Goal: Task Accomplishment & Management: Use online tool/utility

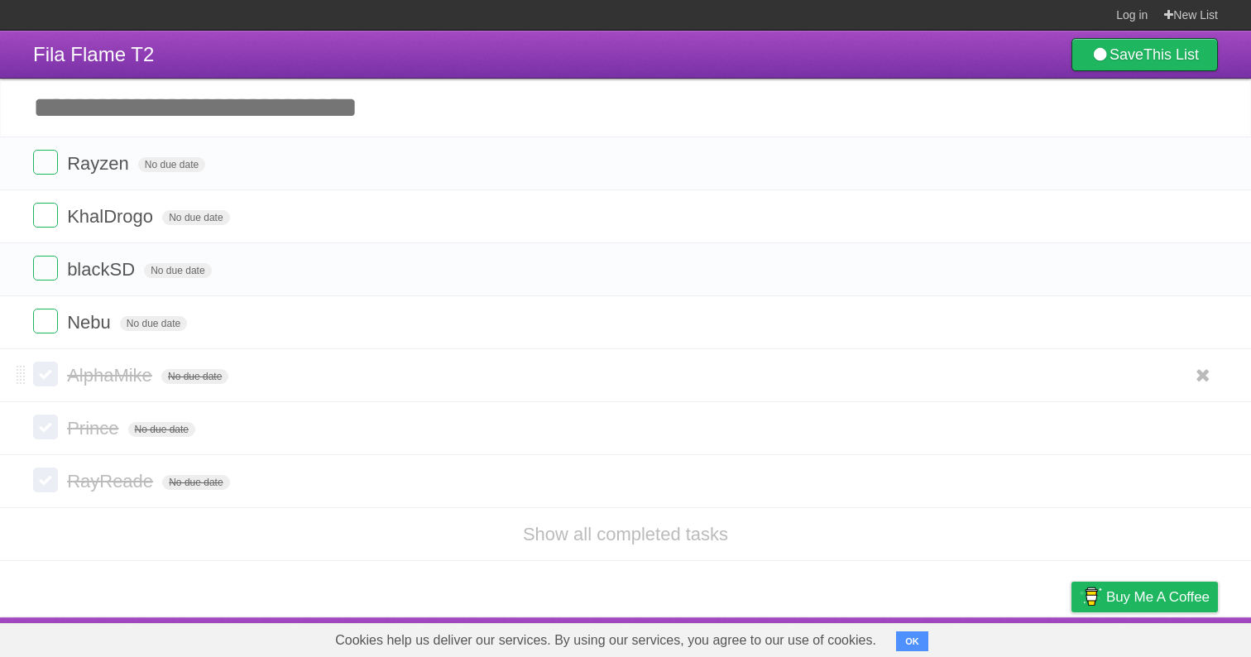
click at [46, 385] on label at bounding box center [45, 374] width 25 height 25
drag, startPoint x: 270, startPoint y: 388, endPoint x: 262, endPoint y: 281, distance: 107.0
click at [262, 281] on ul "Rayzen No due date White Red Blue Green Purple Orange KhalDrogo No due date Whi…" at bounding box center [625, 270] width 1251 height 266
click at [296, 552] on li "Show all completed tasks" at bounding box center [625, 534] width 1251 height 54
click at [1125, 59] on link "Save This List" at bounding box center [1145, 54] width 146 height 33
